Goal: Find specific page/section: Find specific page/section

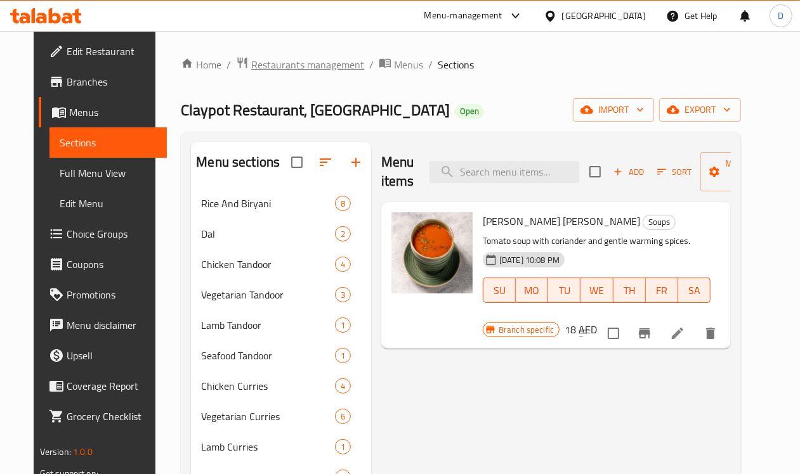
click at [308, 61] on span "Restaurants management" at bounding box center [307, 64] width 113 height 15
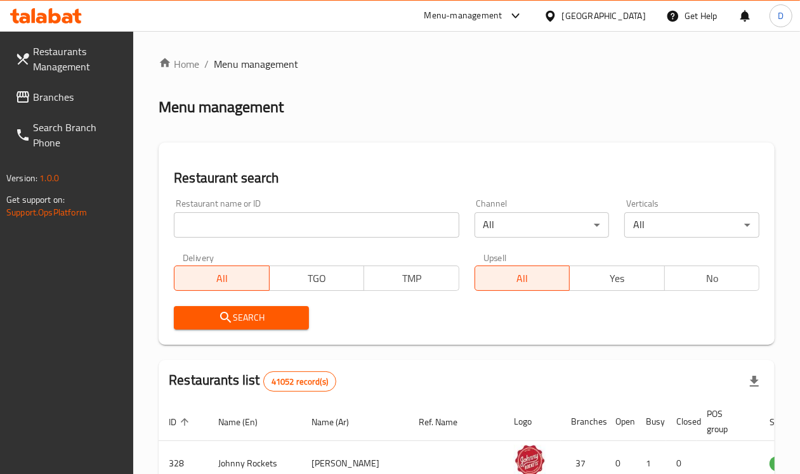
click at [58, 102] on span "Branches" at bounding box center [78, 96] width 91 height 15
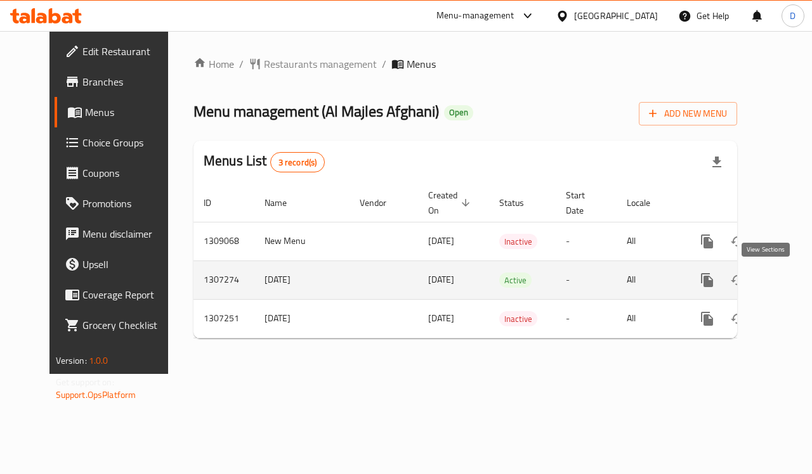
click at [793, 277] on icon "enhanced table" at bounding box center [798, 280] width 11 height 11
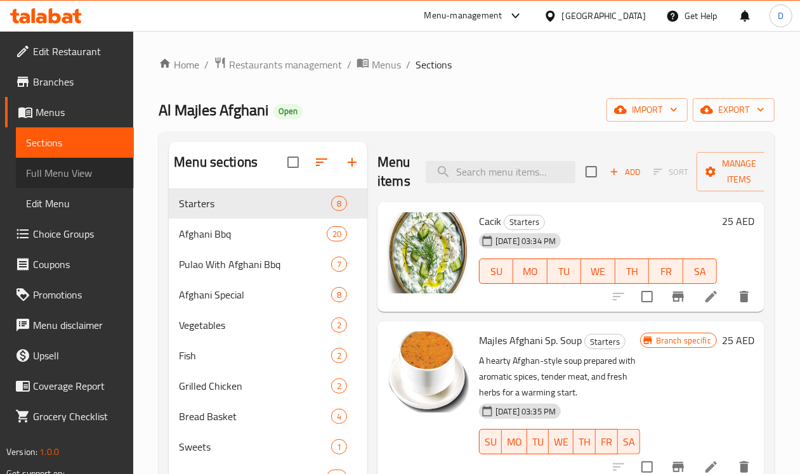
click at [56, 171] on span "Full Menu View" at bounding box center [75, 172] width 98 height 15
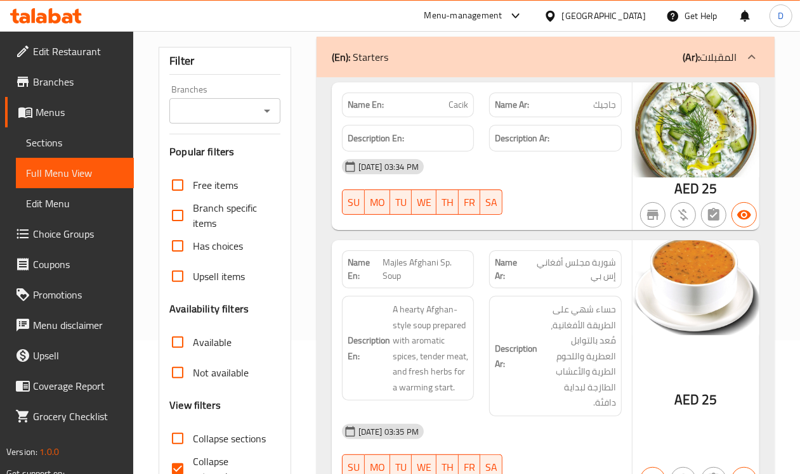
scroll to position [396, 0]
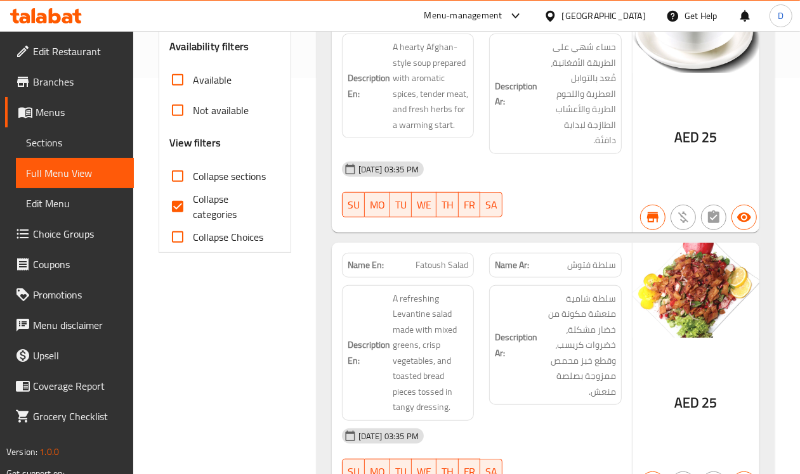
click at [179, 205] on input "Collapse categories" at bounding box center [177, 206] width 30 height 30
checkbox input "false"
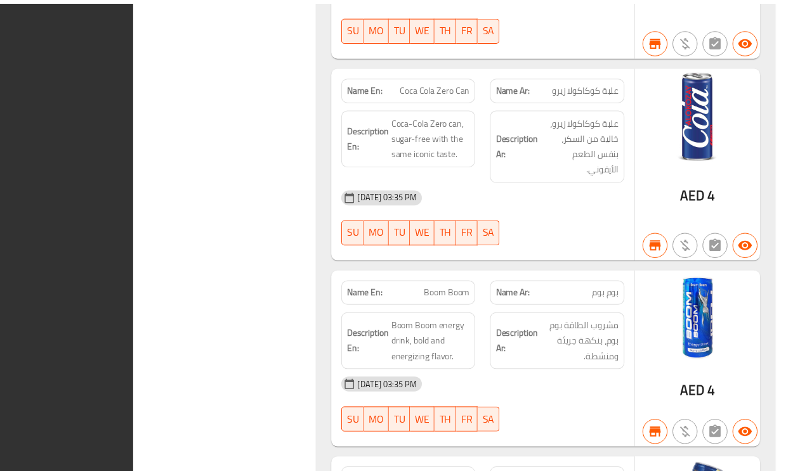
scroll to position [16767, 0]
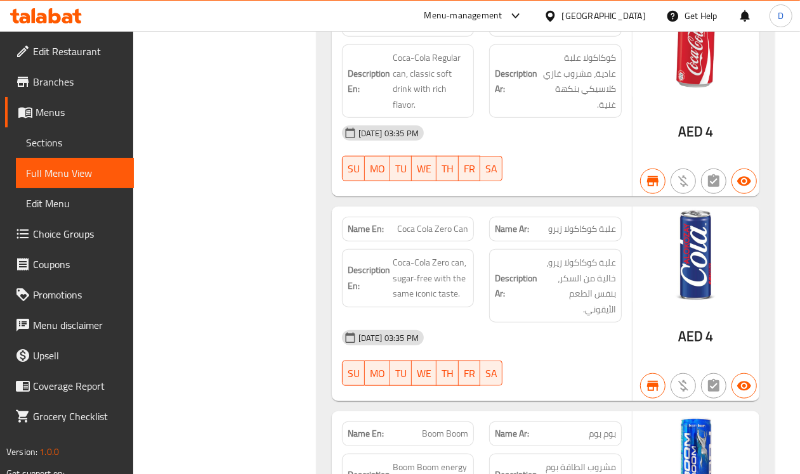
click at [606, 23] on div "[GEOGRAPHIC_DATA]" at bounding box center [604, 16] width 84 height 14
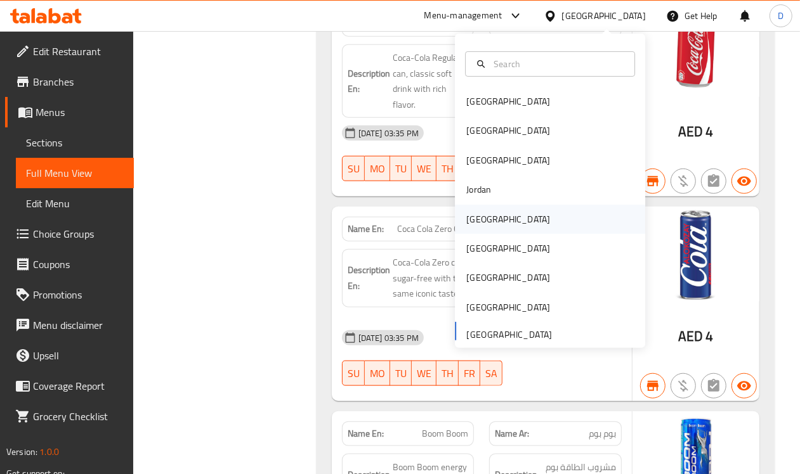
click at [479, 216] on div "Kuwait" at bounding box center [508, 219] width 84 height 14
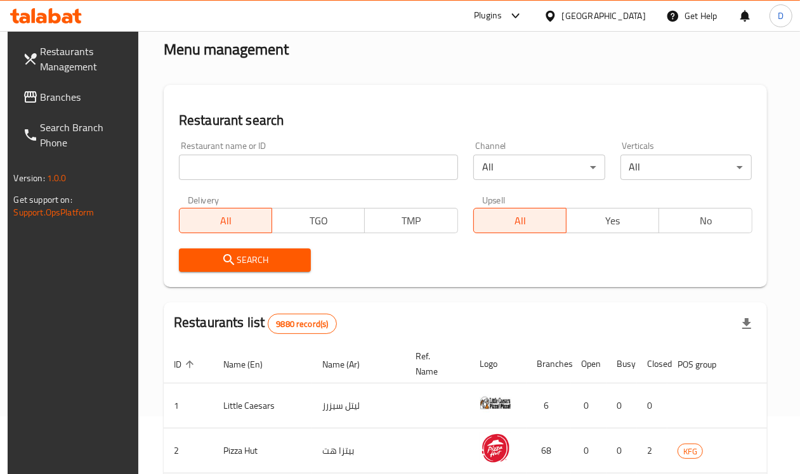
scroll to position [496, 0]
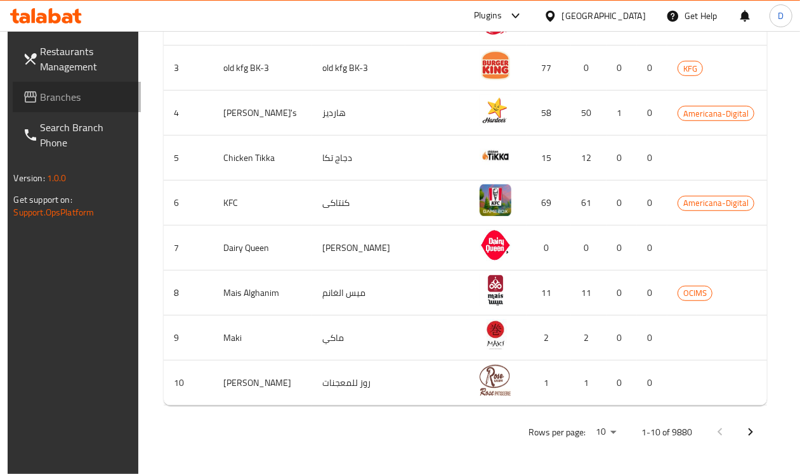
click at [55, 92] on span "Branches" at bounding box center [86, 96] width 91 height 15
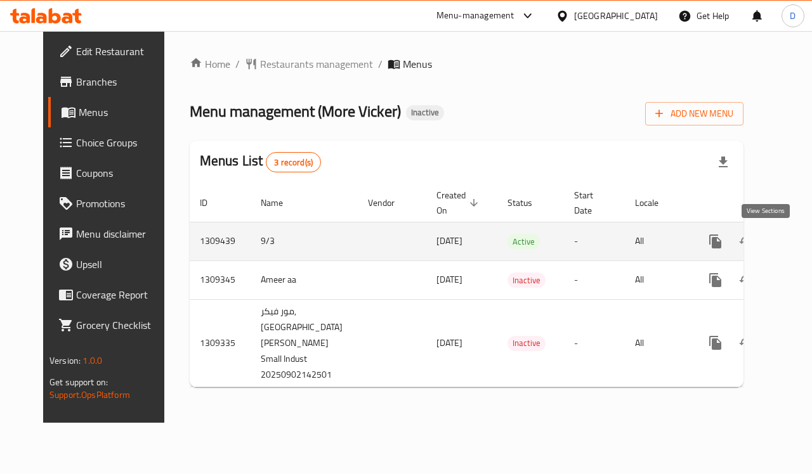
click at [799, 241] on icon "enhanced table" at bounding box center [806, 241] width 15 height 15
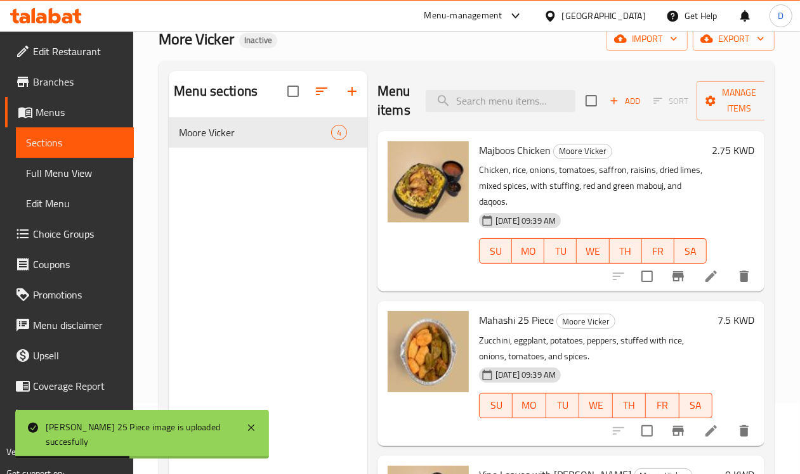
scroll to position [99, 0]
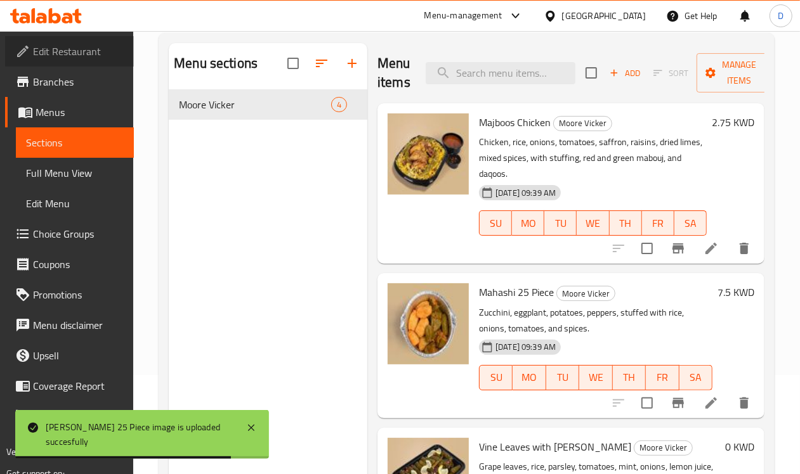
click at [70, 56] on span "Edit Restaurant" at bounding box center [78, 51] width 91 height 15
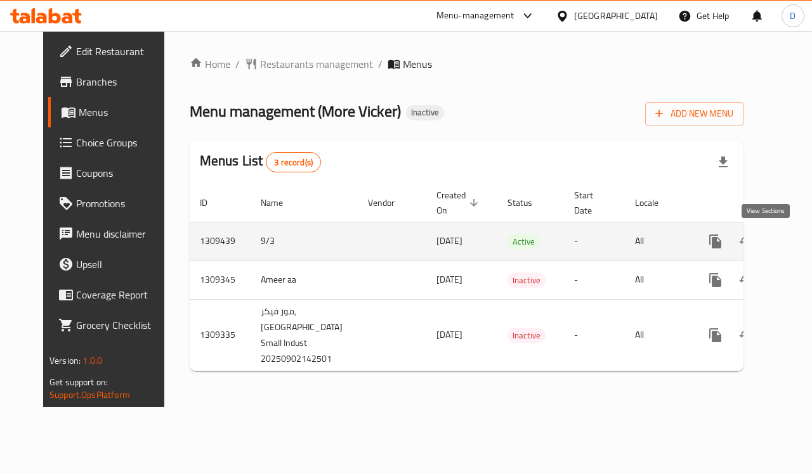
click at [799, 238] on icon "enhanced table" at bounding box center [806, 241] width 15 height 15
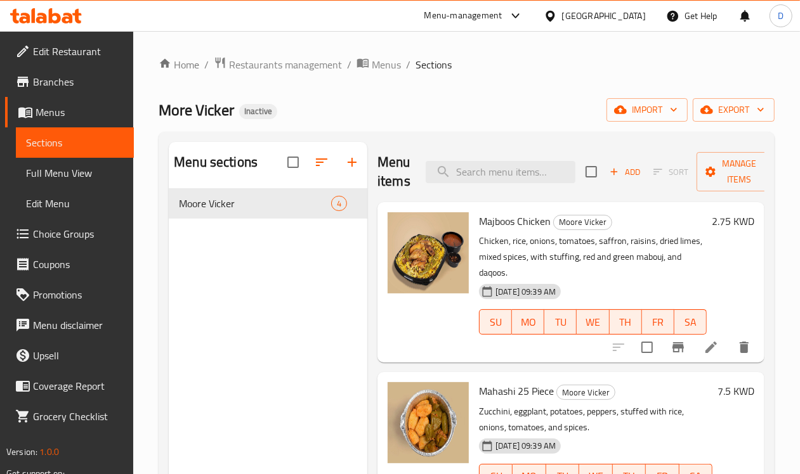
click at [48, 171] on span "Full Menu View" at bounding box center [75, 172] width 98 height 15
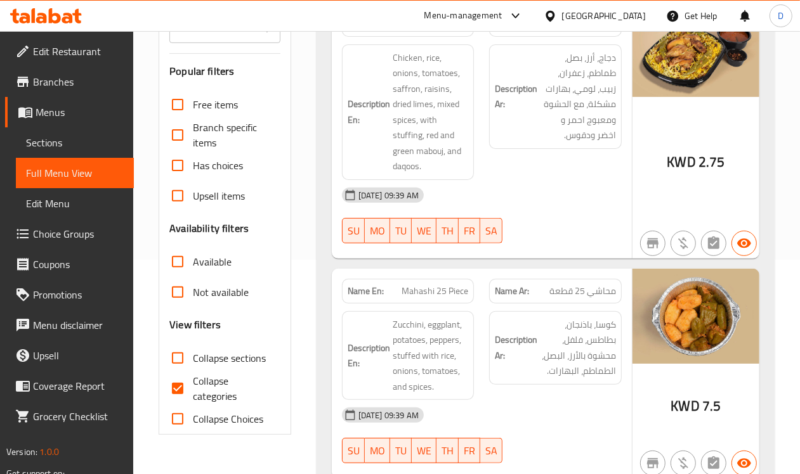
scroll to position [238, 0]
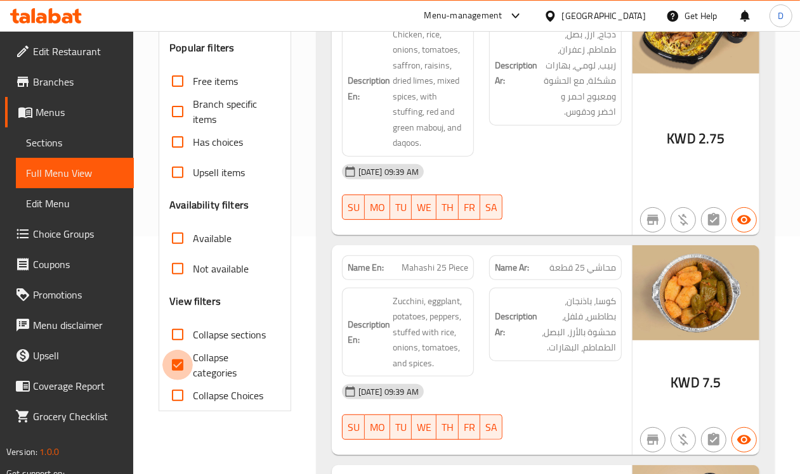
click at [179, 366] on input "Collapse categories" at bounding box center [177, 365] width 30 height 30
checkbox input "false"
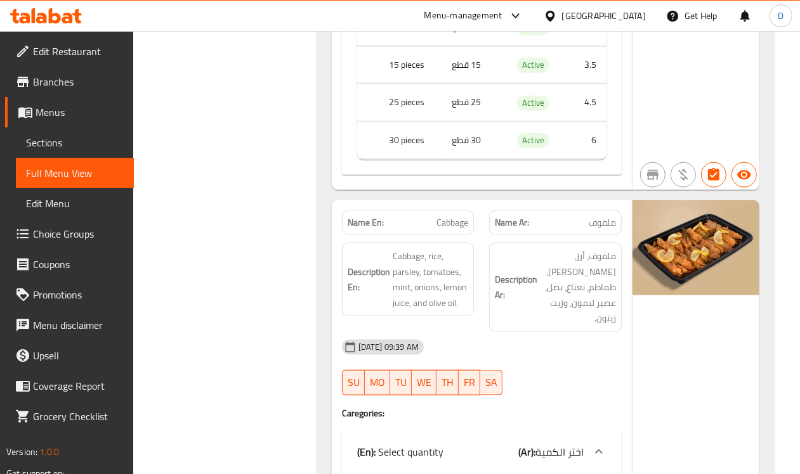
scroll to position [1015, 0]
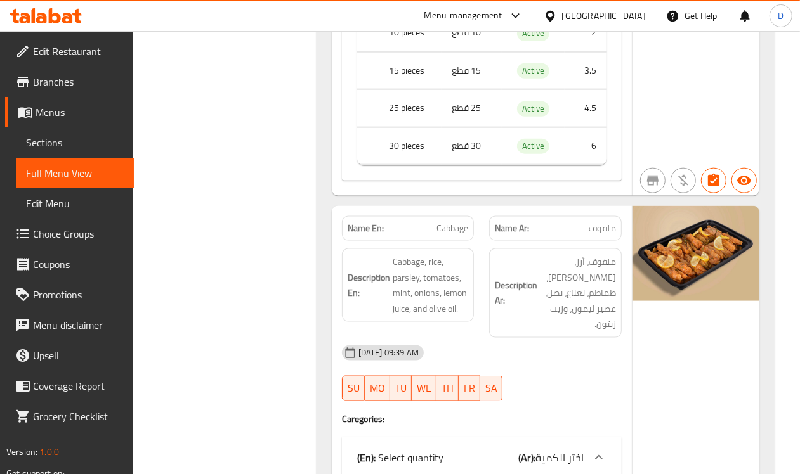
click at [637, 13] on div "Kuwait" at bounding box center [604, 16] width 84 height 14
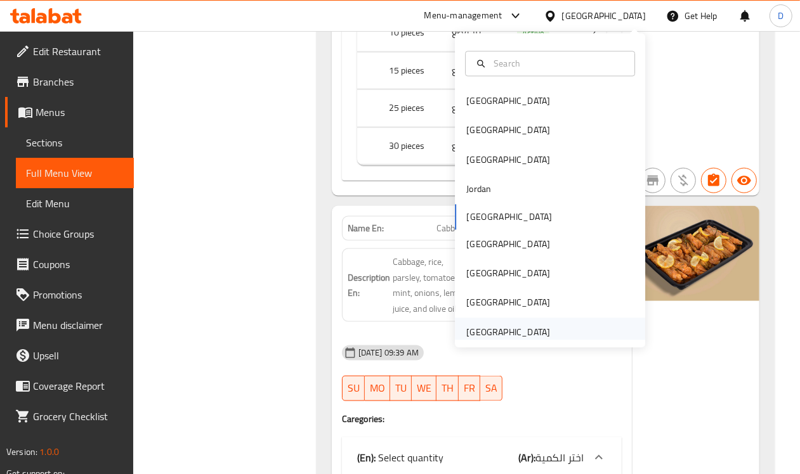
click at [505, 332] on div "[GEOGRAPHIC_DATA]" at bounding box center [508, 333] width 84 height 14
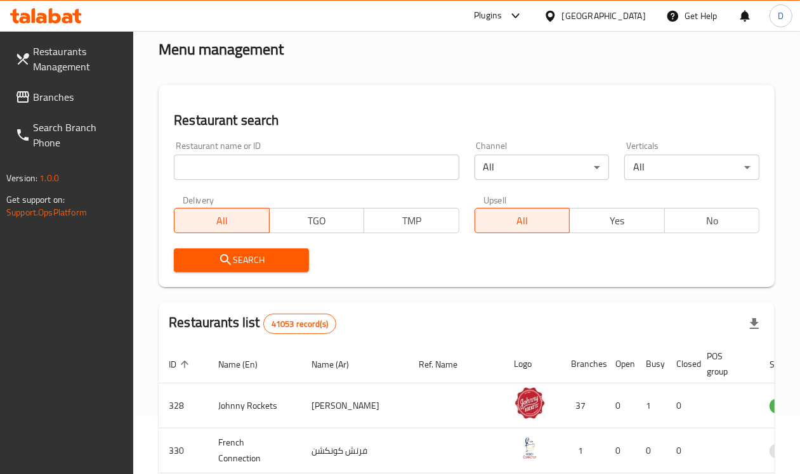
scroll to position [522, 0]
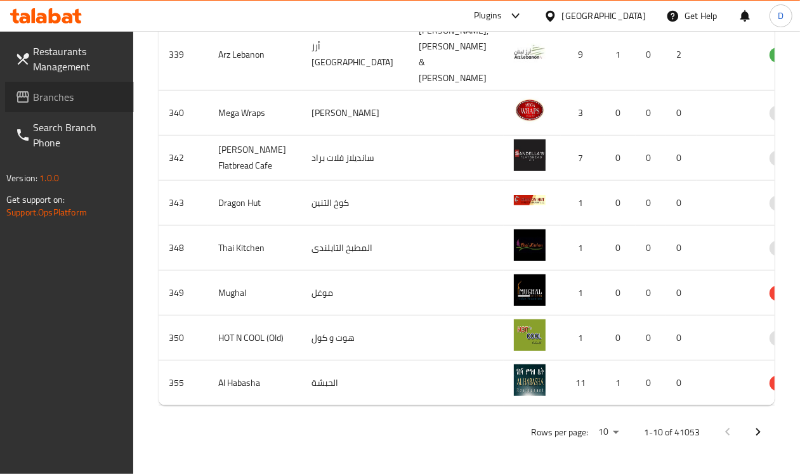
click at [44, 93] on span "Branches" at bounding box center [78, 96] width 91 height 15
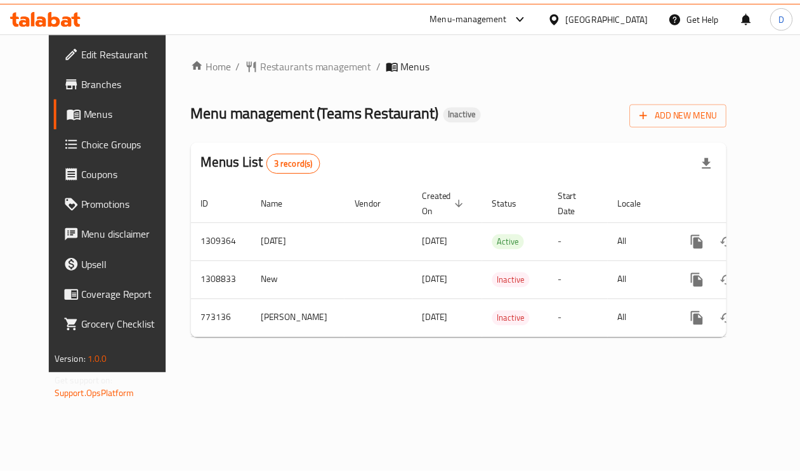
scroll to position [0, 4]
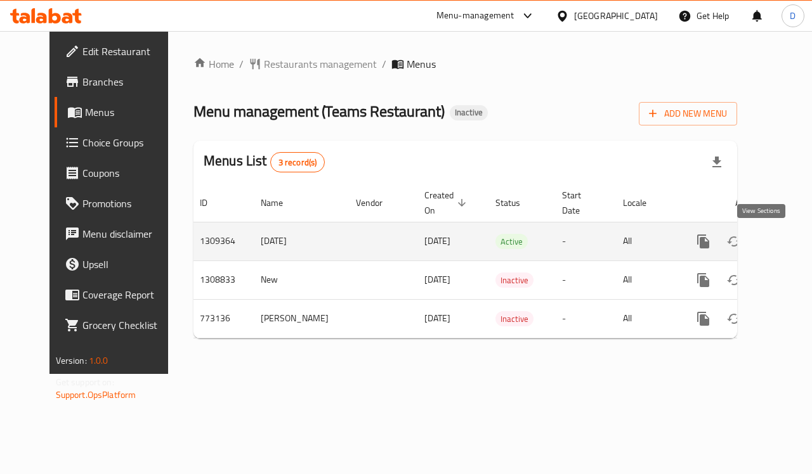
click at [789, 242] on icon "enhanced table" at bounding box center [794, 241] width 11 height 11
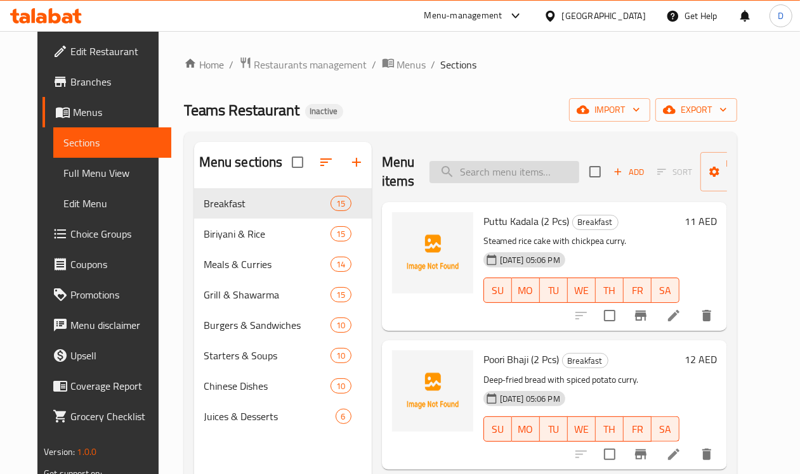
click at [484, 171] on input "search" at bounding box center [504, 172] width 150 height 22
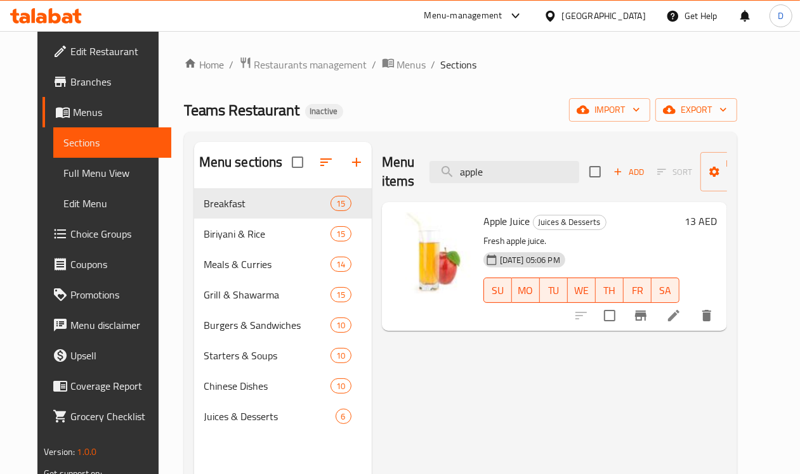
drag, startPoint x: 441, startPoint y: 176, endPoint x: 398, endPoint y: 179, distance: 42.6
click at [398, 179] on div "Menu items apple Add Sort Manage items" at bounding box center [554, 172] width 345 height 60
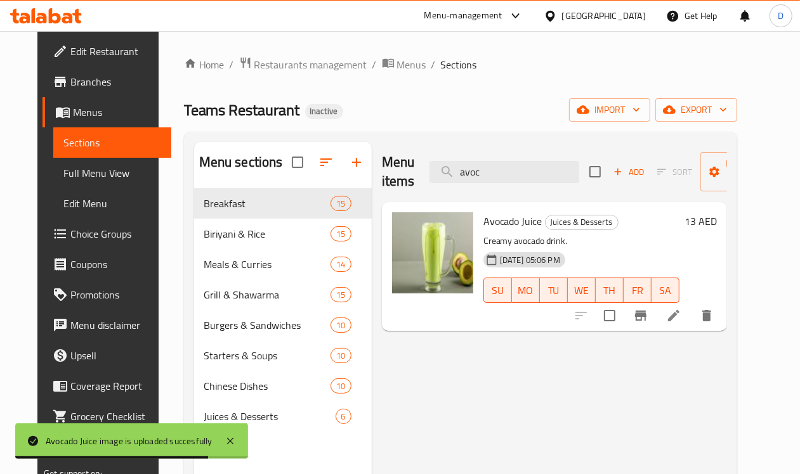
drag, startPoint x: 482, startPoint y: 174, endPoint x: 336, endPoint y: 170, distance: 145.9
click at [382, 170] on div "Menu items avoc Add Sort Manage items" at bounding box center [554, 172] width 345 height 60
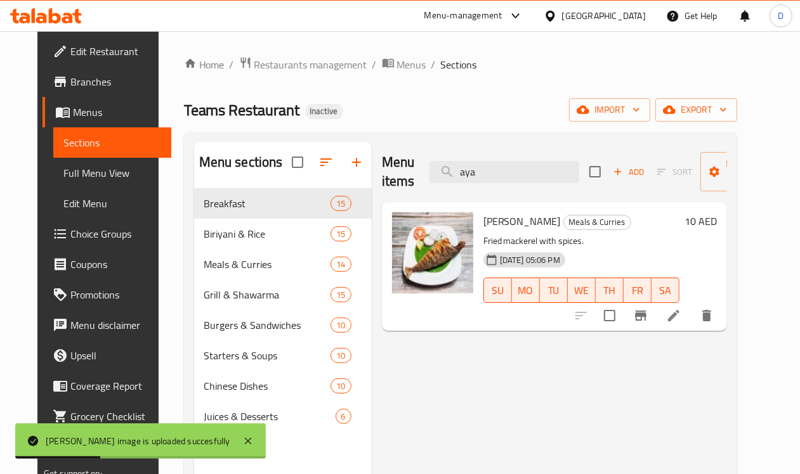
drag, startPoint x: 450, startPoint y: 179, endPoint x: 387, endPoint y: 172, distance: 63.2
click at [387, 172] on div "Menu items aya Add Sort Manage items" at bounding box center [554, 172] width 345 height 60
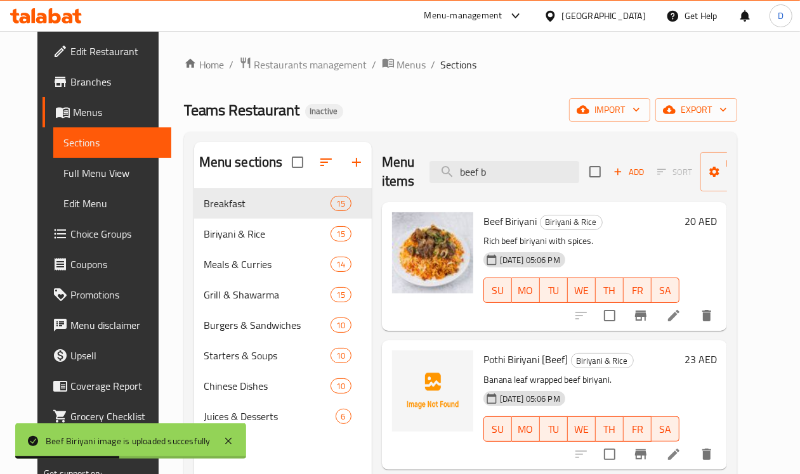
drag, startPoint x: 458, startPoint y: 172, endPoint x: 384, endPoint y: 172, distance: 74.2
click at [384, 172] on div "Menu items beef b Add Sort Manage items" at bounding box center [554, 172] width 345 height 60
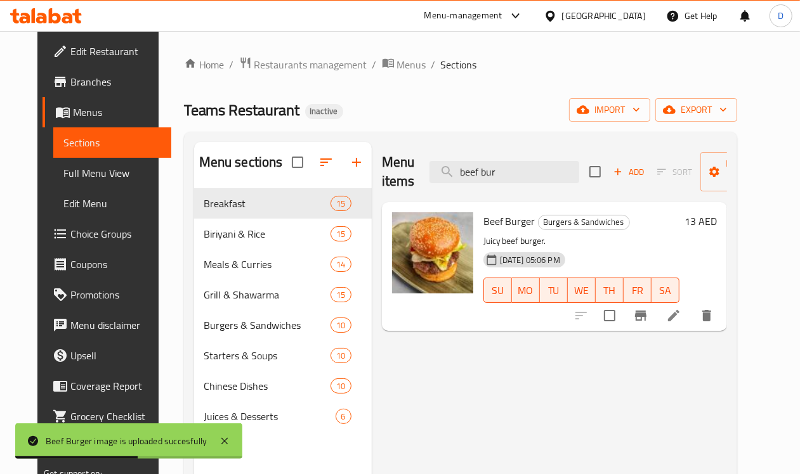
drag, startPoint x: 480, startPoint y: 179, endPoint x: 457, endPoint y: 187, distance: 24.3
click at [457, 187] on div "Menu items beef bur Add Sort Manage items" at bounding box center [554, 172] width 345 height 60
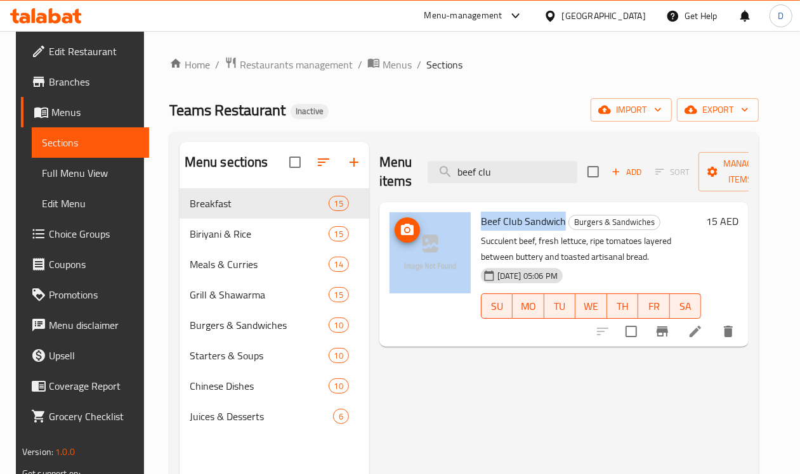
drag, startPoint x: 512, startPoint y: 223, endPoint x: 412, endPoint y: 213, distance: 100.6
click at [412, 213] on div "Beef Club Sandwich Burgers & Sandwiches Succulent beef, fresh lettuce, ripe tom…" at bounding box center [563, 274] width 359 height 134
copy div "Beef Club Sandwich"
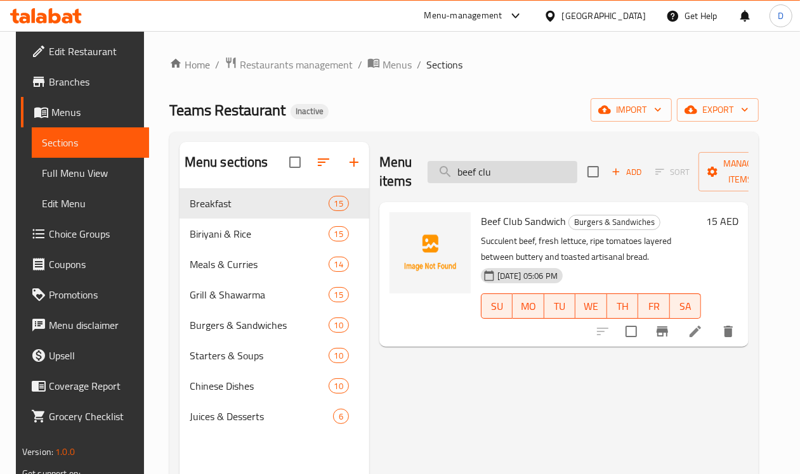
drag, startPoint x: 480, startPoint y: 181, endPoint x: 460, endPoint y: 179, distance: 19.7
click at [460, 179] on input "beef clu" at bounding box center [502, 172] width 150 height 22
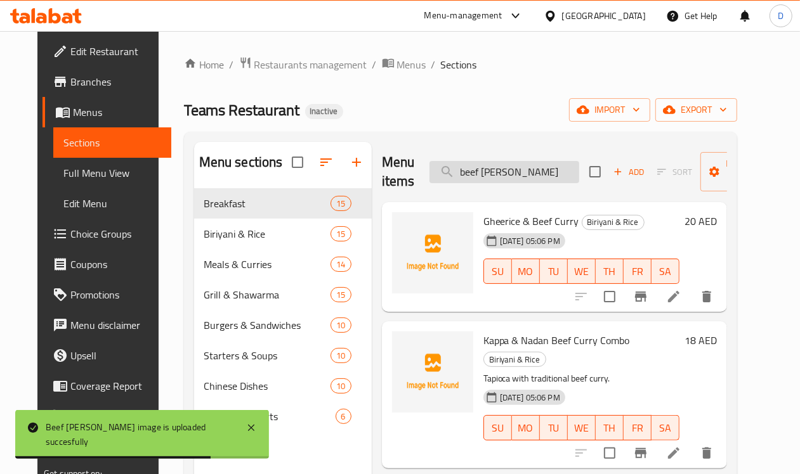
drag, startPoint x: 481, startPoint y: 179, endPoint x: 457, endPoint y: 174, distance: 24.6
click at [457, 174] on input "beef [PERSON_NAME]" at bounding box center [504, 172] width 150 height 22
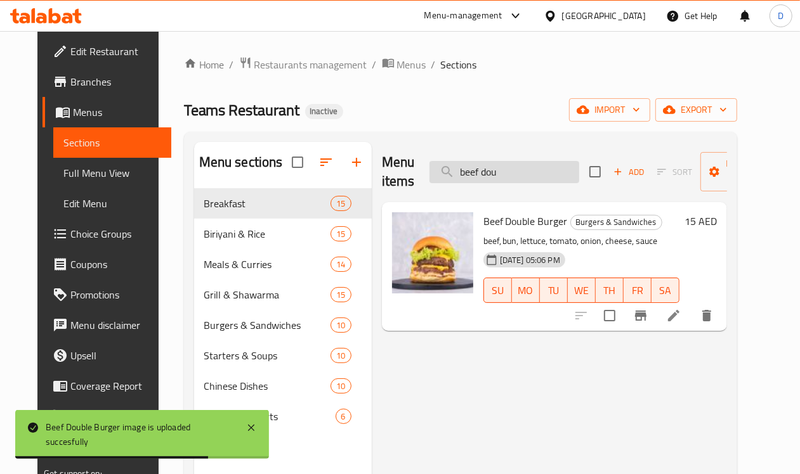
drag, startPoint x: 484, startPoint y: 176, endPoint x: 457, endPoint y: 181, distance: 27.7
click at [457, 181] on input "beef dou" at bounding box center [504, 172] width 150 height 22
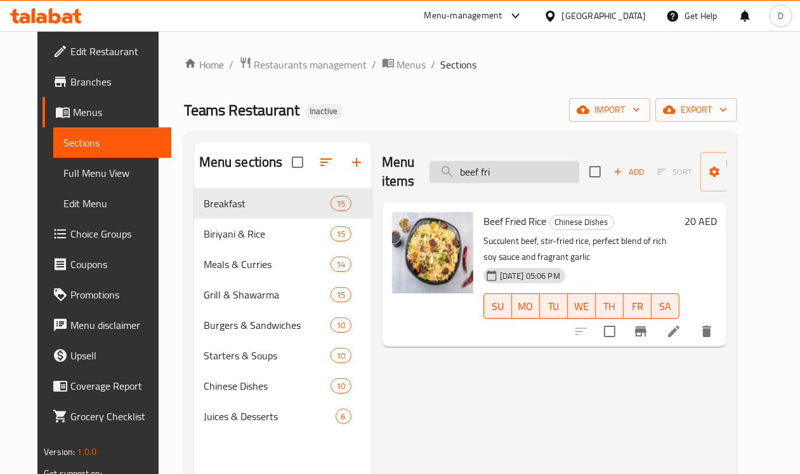
click at [482, 166] on input "beef fri" at bounding box center [504, 172] width 150 height 22
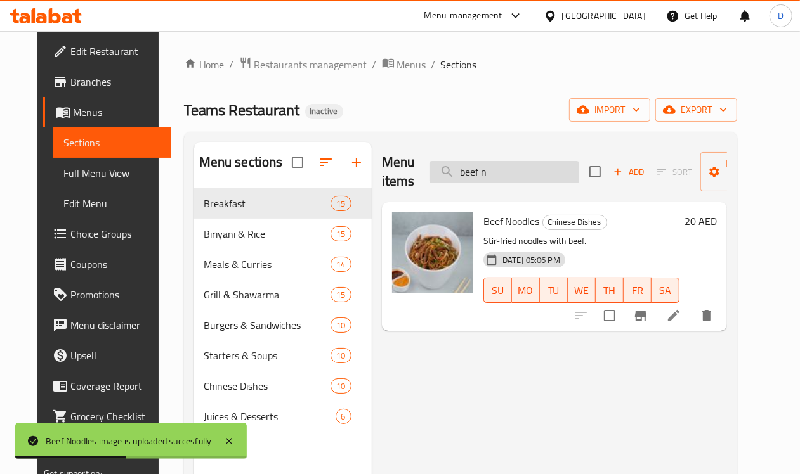
click at [470, 170] on input "beef n" at bounding box center [504, 172] width 150 height 22
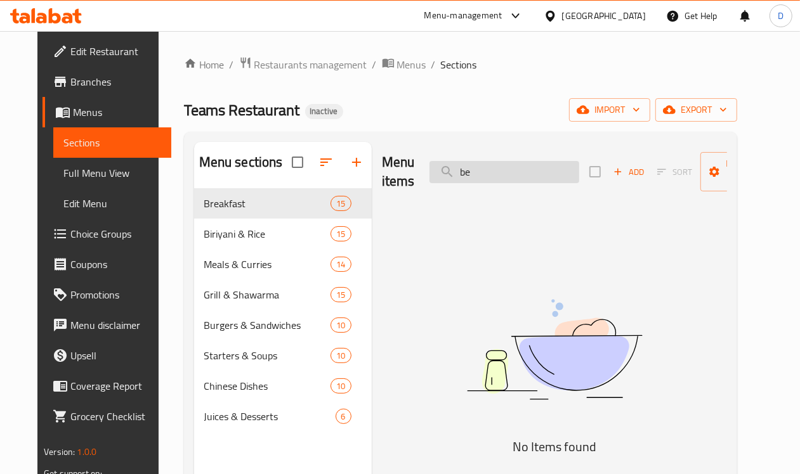
type input "b"
type input "roast"
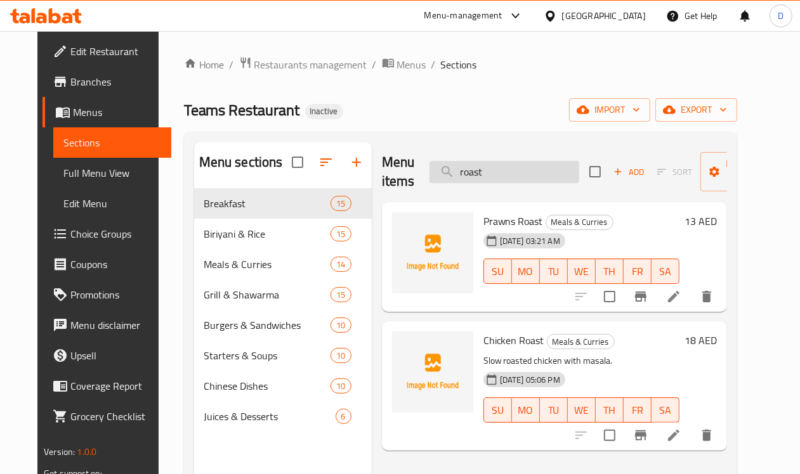
drag, startPoint x: 457, startPoint y: 176, endPoint x: 417, endPoint y: 173, distance: 40.7
click at [429, 173] on input "roast" at bounding box center [504, 172] width 150 height 22
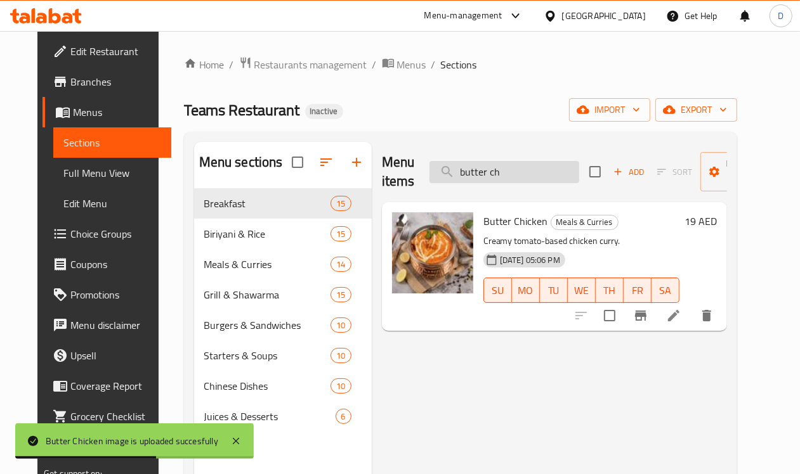
drag, startPoint x: 480, startPoint y: 168, endPoint x: 463, endPoint y: 174, distance: 18.3
click at [463, 174] on input "butter ch" at bounding box center [504, 172] width 150 height 22
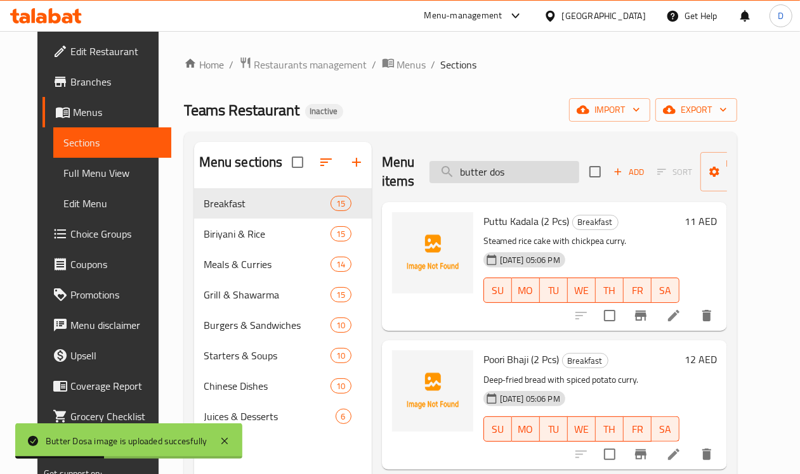
click at [479, 178] on input "butter dos" at bounding box center [504, 172] width 150 height 22
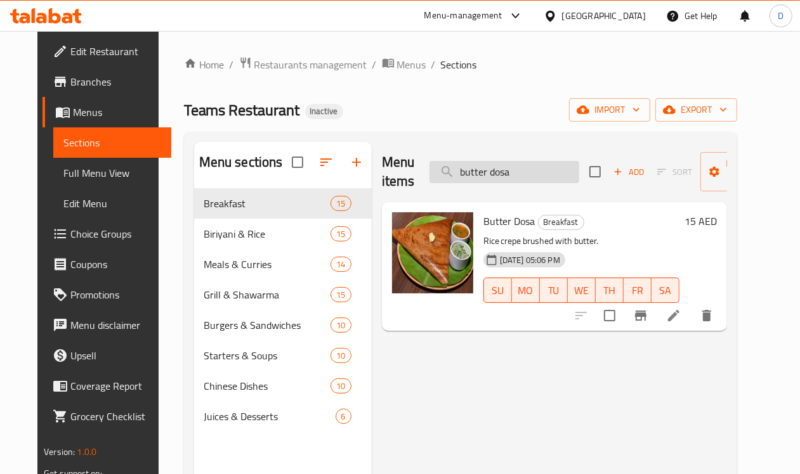
drag, startPoint x: 479, startPoint y: 178, endPoint x: 410, endPoint y: 174, distance: 68.6
click at [429, 174] on input "butter dosa" at bounding box center [504, 172] width 150 height 22
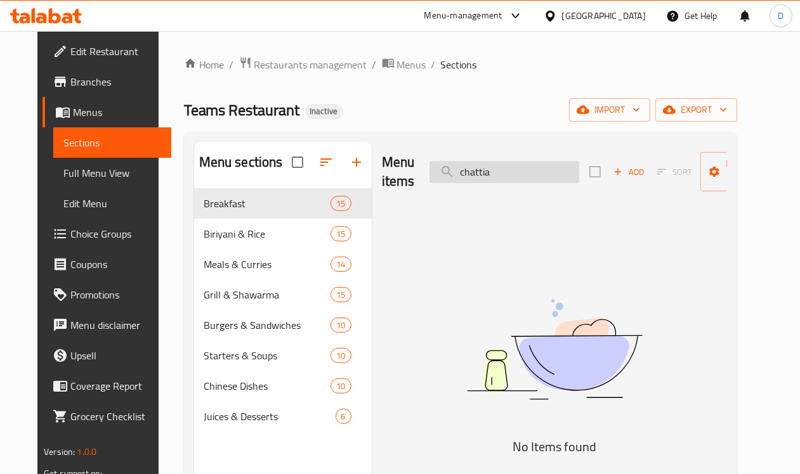
click at [509, 176] on input "chattia" at bounding box center [504, 172] width 150 height 22
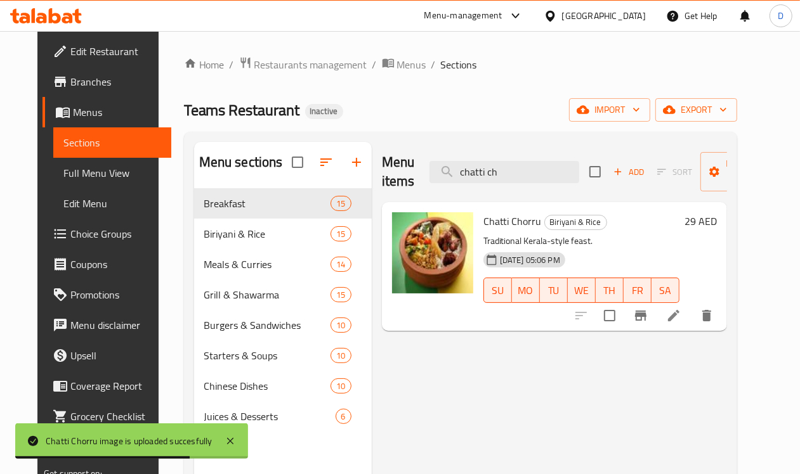
drag, startPoint x: 489, startPoint y: 176, endPoint x: 366, endPoint y: 175, distance: 122.4
click at [382, 175] on div "Menu items chatti ch Add Sort Manage items" at bounding box center [554, 172] width 345 height 60
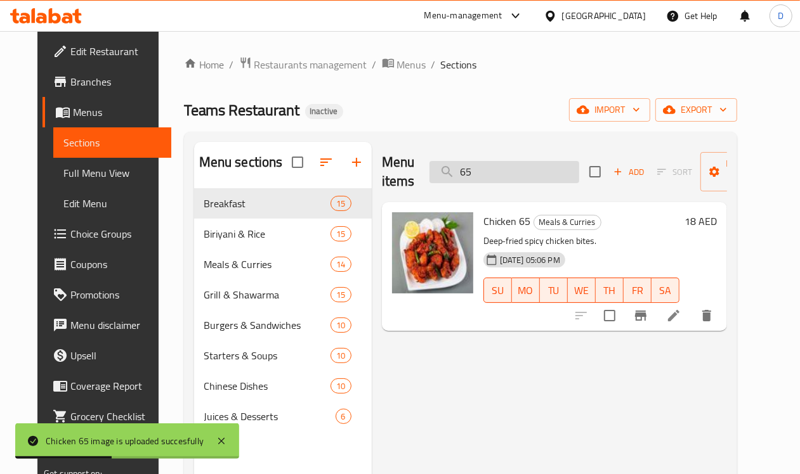
drag, startPoint x: 468, startPoint y: 168, endPoint x: 422, endPoint y: 169, distance: 46.3
click at [429, 169] on input "65" at bounding box center [504, 172] width 150 height 22
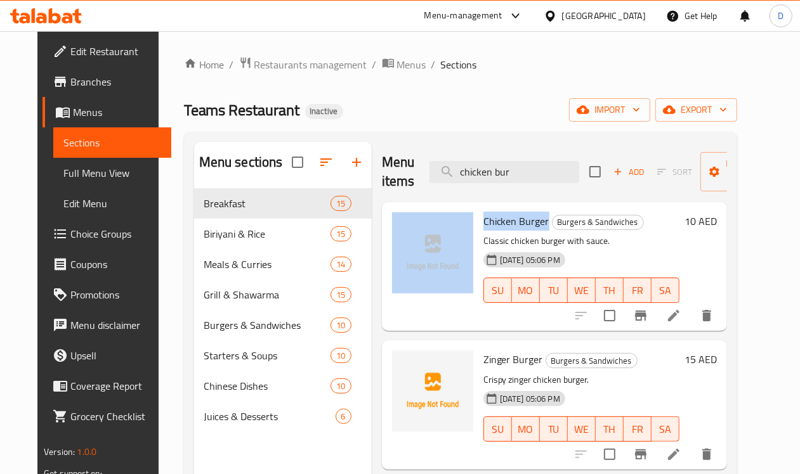
drag, startPoint x: 492, startPoint y: 226, endPoint x: 423, endPoint y: 219, distance: 69.5
click at [423, 219] on div "Chicken Burger Burgers & Sandwiches Classic chicken burger with sauce. [DATE] 0…" at bounding box center [554, 266] width 335 height 119
copy div "Chicken Burger"
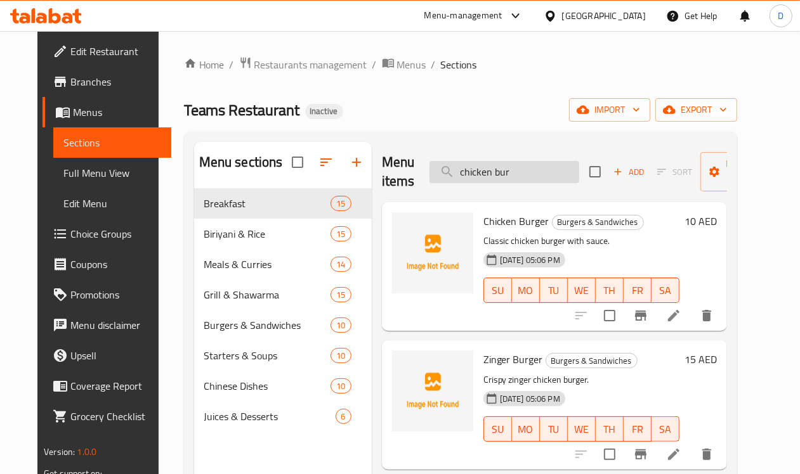
drag, startPoint x: 488, startPoint y: 179, endPoint x: 470, endPoint y: 178, distance: 17.8
click at [470, 178] on input "chicken bur" at bounding box center [504, 172] width 150 height 22
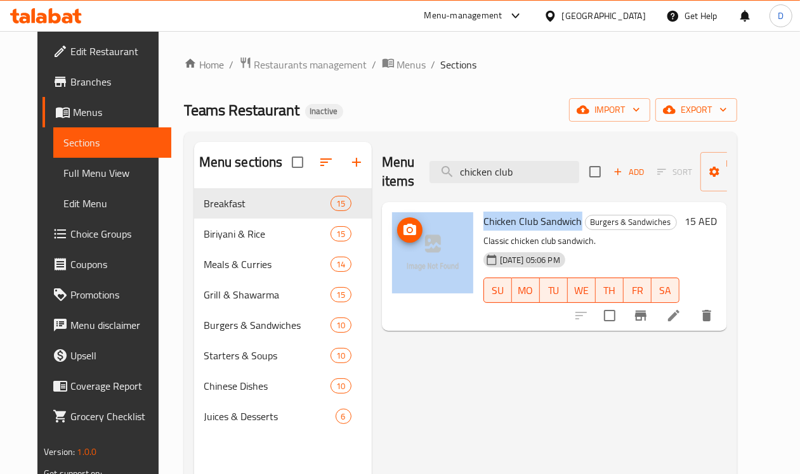
drag, startPoint x: 524, startPoint y: 222, endPoint x: 417, endPoint y: 224, distance: 107.8
click at [417, 224] on div "Chicken Club Sandwich Burgers & Sandwiches Classic chicken club sandwich. [DATE…" at bounding box center [554, 266] width 335 height 119
copy div "Chicken Club Sandwich"
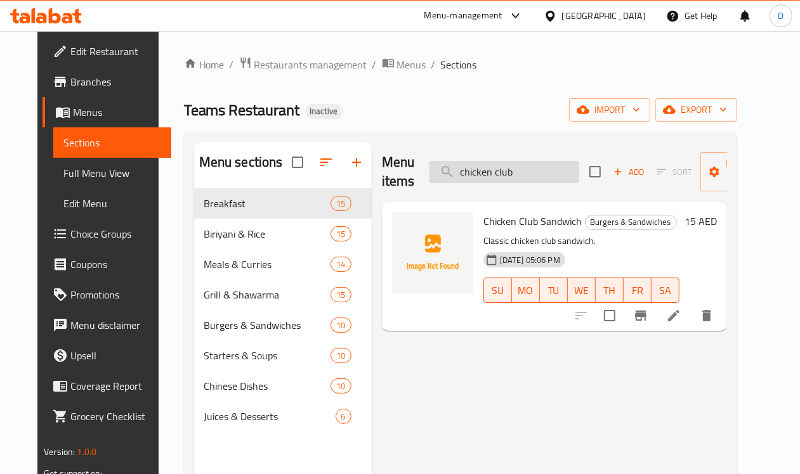
drag, startPoint x: 491, startPoint y: 178, endPoint x: 469, endPoint y: 178, distance: 22.2
click at [469, 178] on input "chicken club" at bounding box center [504, 172] width 150 height 22
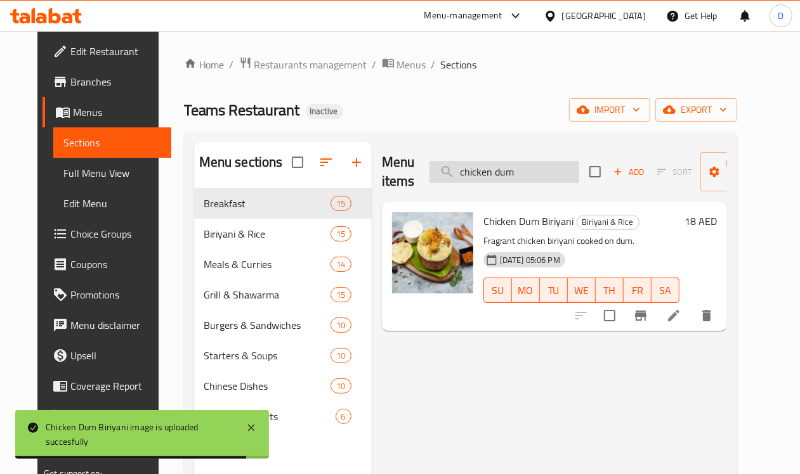
drag, startPoint x: 487, startPoint y: 176, endPoint x: 469, endPoint y: 175, distance: 17.8
click at [469, 175] on input "chicken dum" at bounding box center [504, 172] width 150 height 22
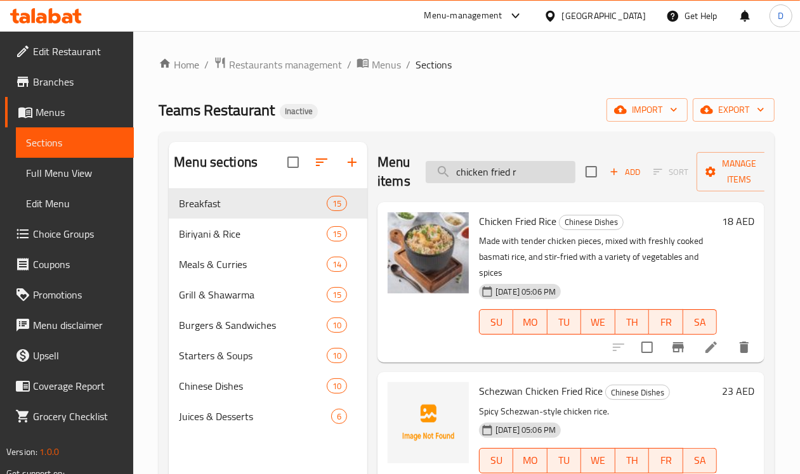
click at [501, 179] on input "chicken fried r" at bounding box center [500, 172] width 150 height 22
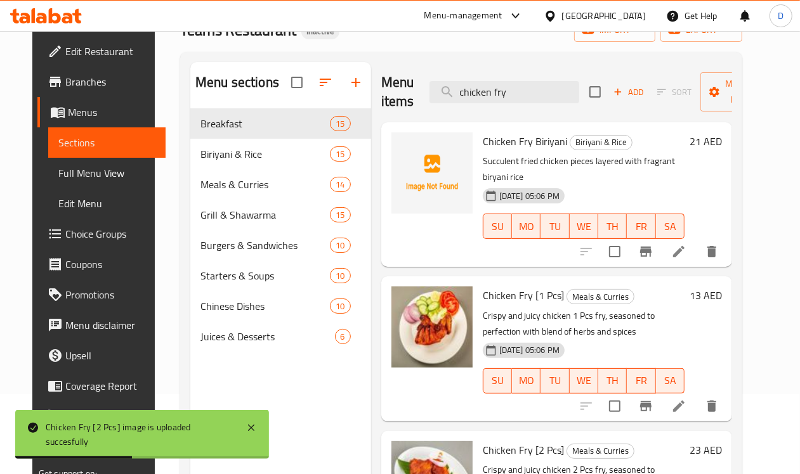
scroll to position [79, 0]
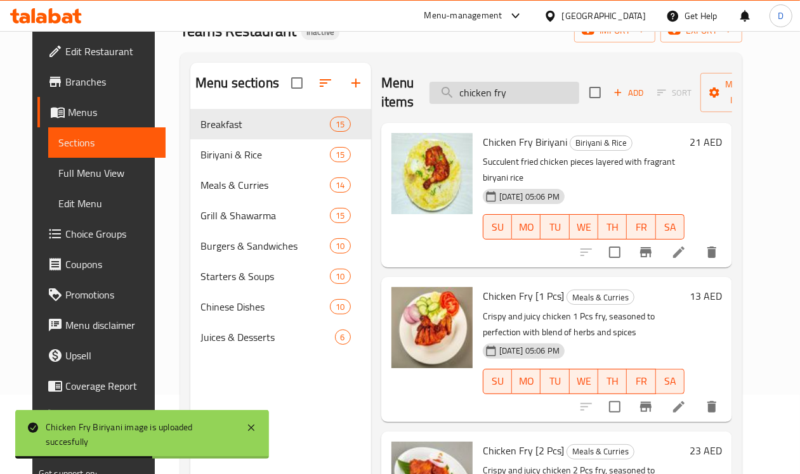
drag, startPoint x: 476, startPoint y: 97, endPoint x: 462, endPoint y: 103, distance: 15.3
click at [462, 103] on input "chicken fry" at bounding box center [504, 93] width 150 height 22
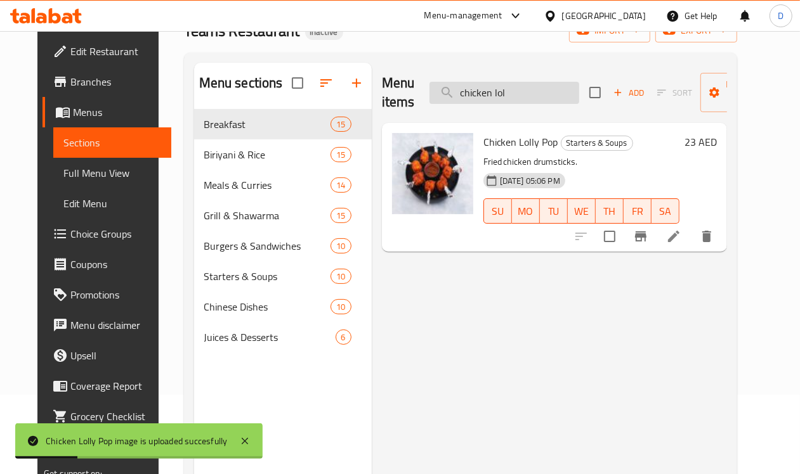
click at [490, 100] on input "chicken lol" at bounding box center [504, 93] width 150 height 22
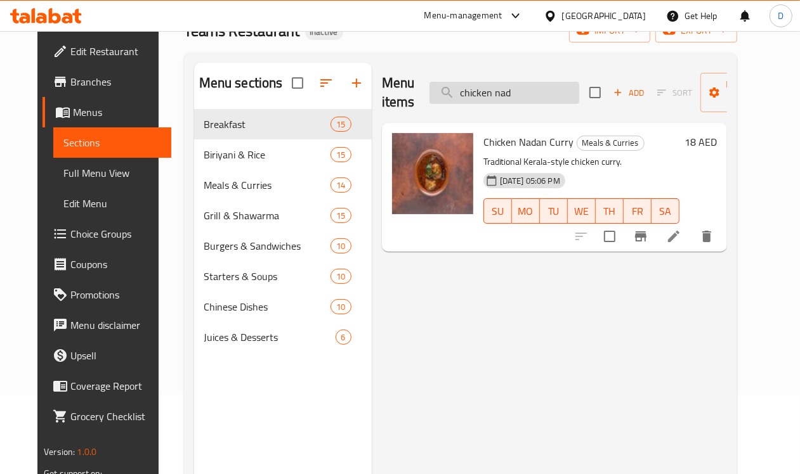
click at [502, 100] on input "chicken nad" at bounding box center [504, 93] width 150 height 22
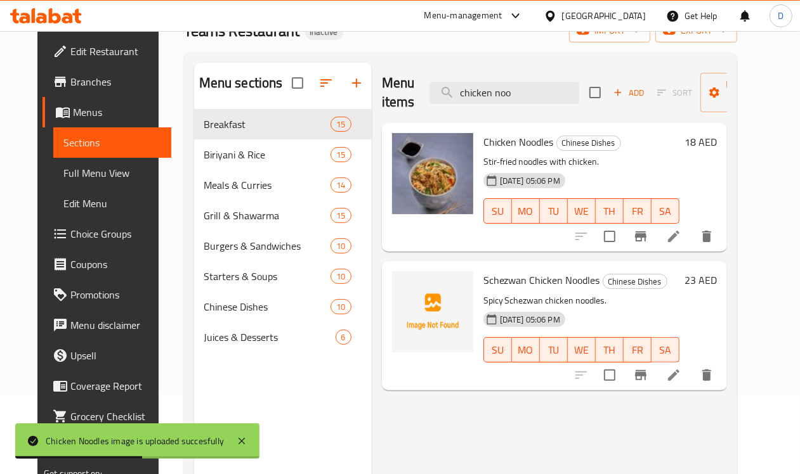
drag, startPoint x: 504, startPoint y: 99, endPoint x: 392, endPoint y: 98, distance: 112.2
click at [392, 98] on div "Menu items chicken noo Add Sort Manage items" at bounding box center [554, 93] width 345 height 60
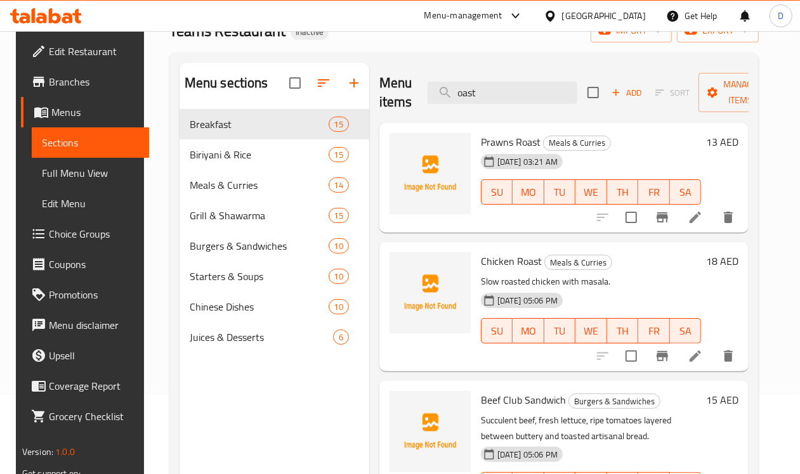
drag, startPoint x: 463, startPoint y: 97, endPoint x: 380, endPoint y: 98, distance: 82.4
click at [380, 98] on div "Menu items oast Add Sort Manage items" at bounding box center [563, 93] width 369 height 60
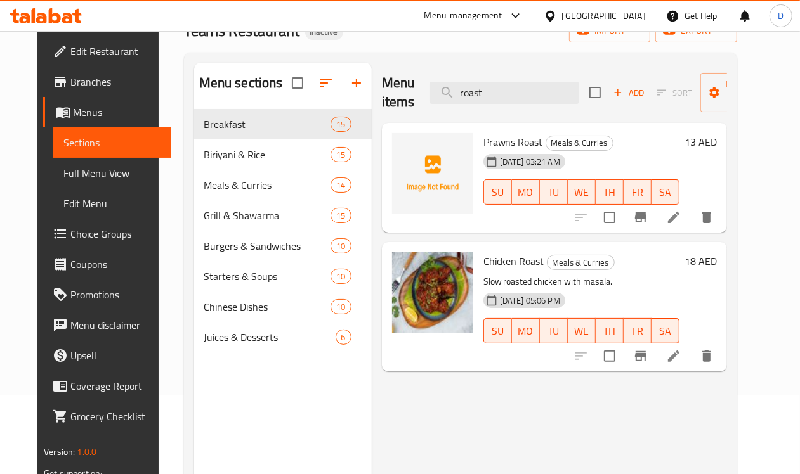
drag, startPoint x: 477, startPoint y: 96, endPoint x: 366, endPoint y: 96, distance: 111.6
click at [382, 96] on div "Menu items roast Add Sort Manage items" at bounding box center [554, 93] width 345 height 60
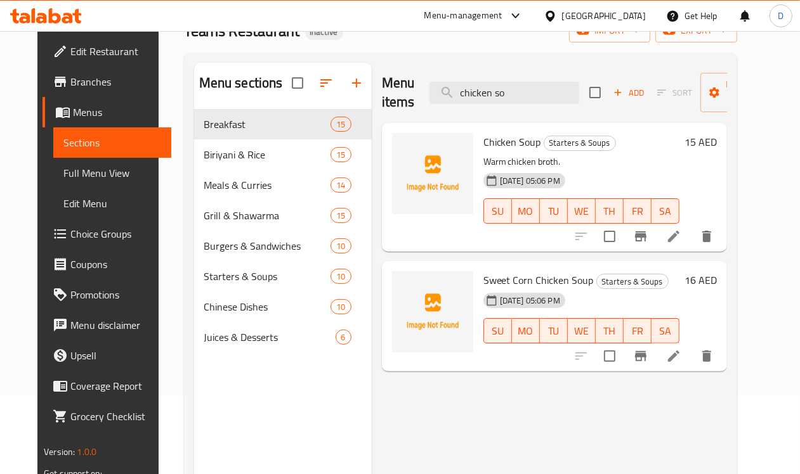
type input "chicken so"
